Goal: Task Accomplishment & Management: Manage account settings

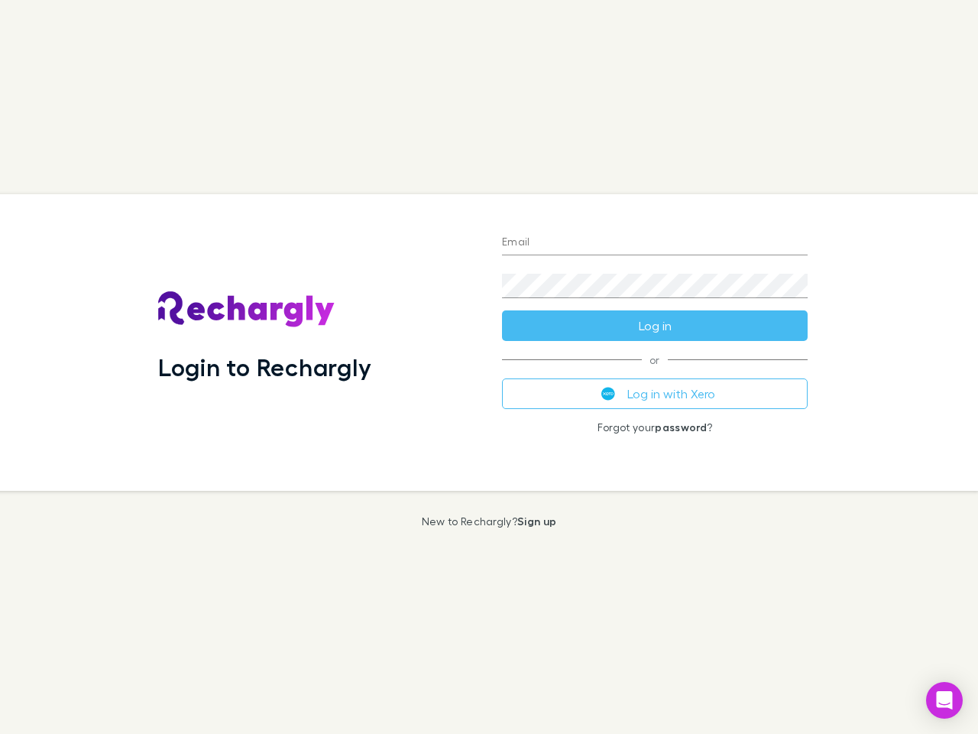
click at [489, 367] on div "Login to Rechargly" at bounding box center [318, 342] width 344 height 296
click at [655, 243] on input "Email" at bounding box center [655, 243] width 306 height 24
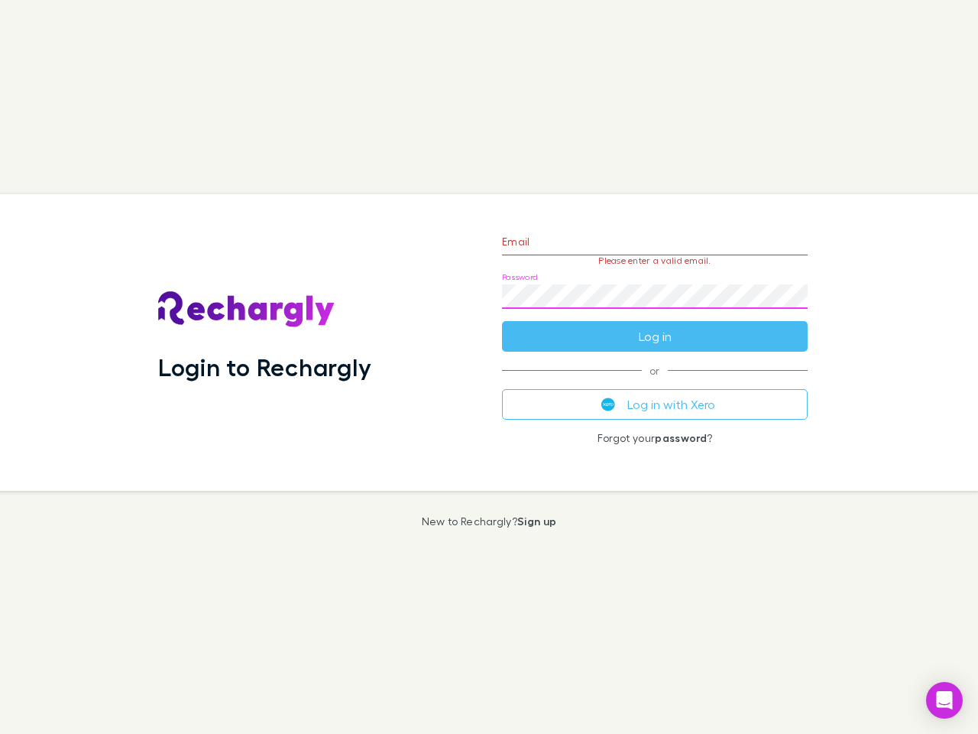
click at [655, 326] on form "Email Please enter a valid email. Password Log in" at bounding box center [655, 285] width 306 height 133
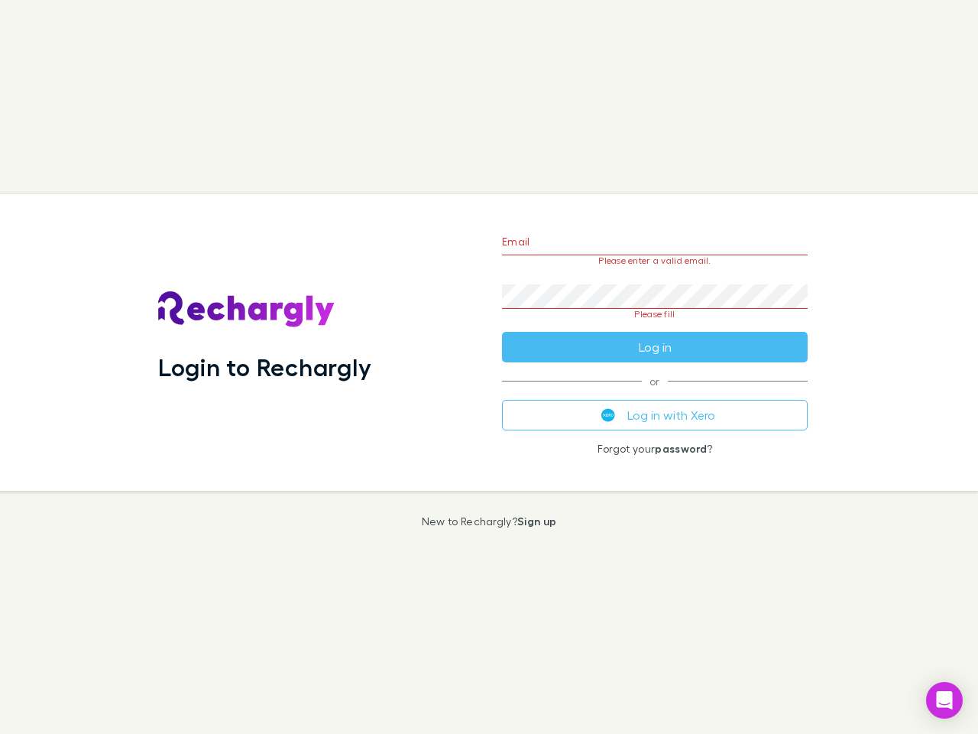
click at [655, 394] on div "Email Please enter a valid email. Password Please fill Log in or Log in with Xe…" at bounding box center [655, 342] width 330 height 296
click at [944, 700] on icon "Open Intercom Messenger" at bounding box center [945, 700] width 16 height 18
